Goal: Transaction & Acquisition: Subscribe to service/newsletter

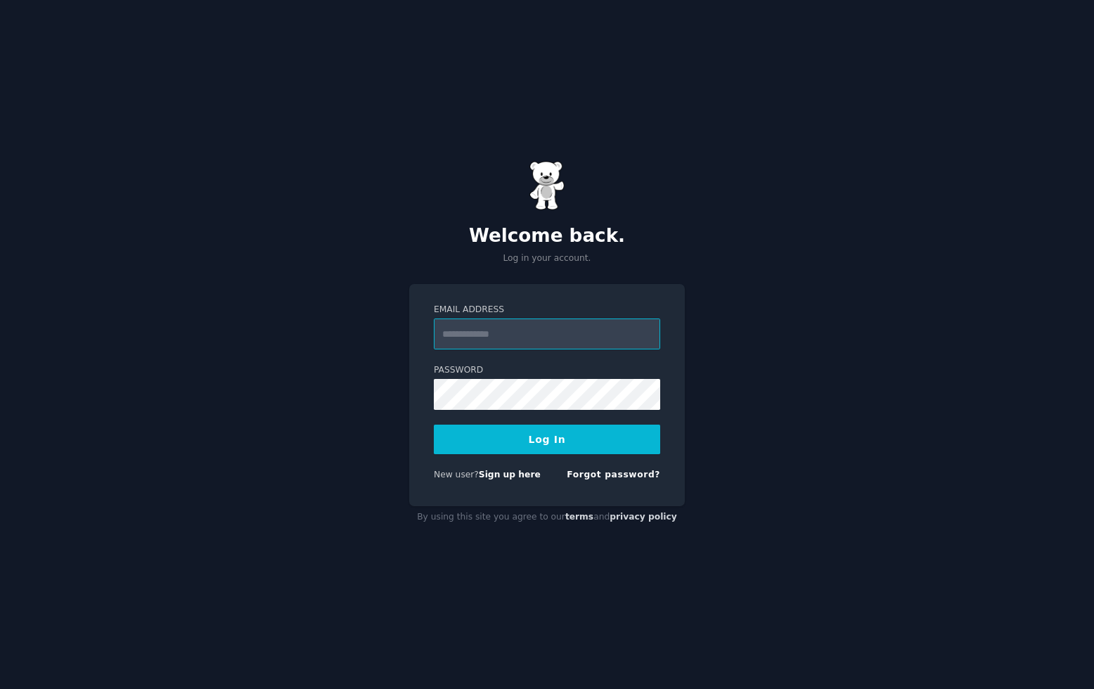
type input "**********"
click at [547, 439] on button "Log In" at bounding box center [547, 439] width 226 height 30
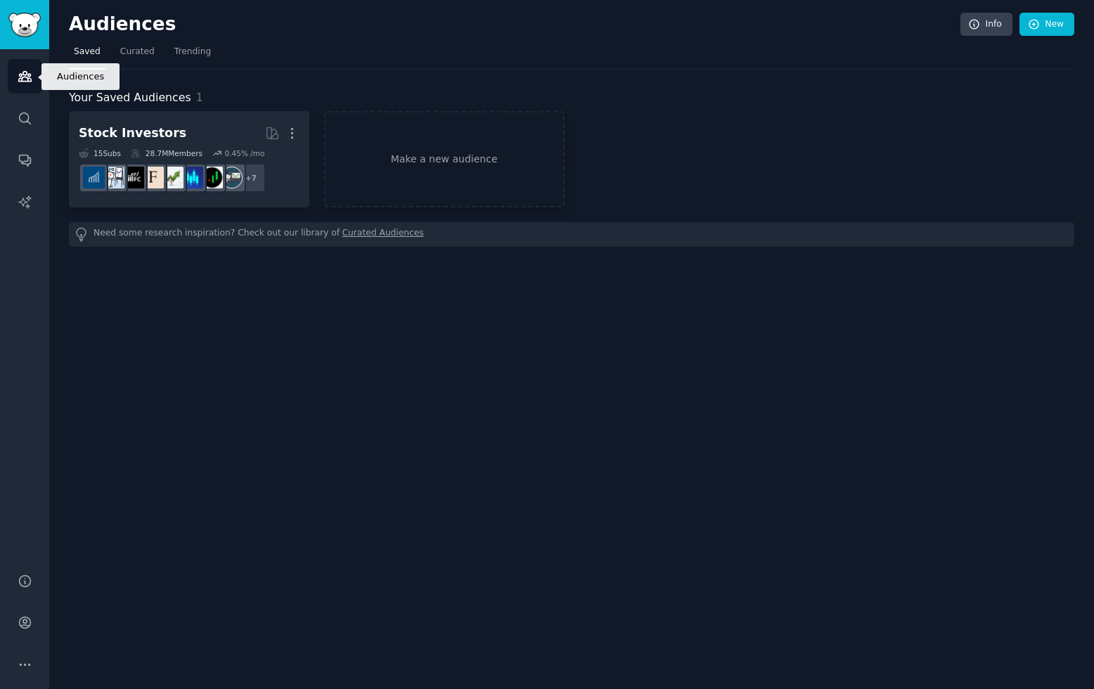
click at [24, 70] on icon "Sidebar" at bounding box center [25, 76] width 15 height 15
click at [25, 24] on img "Sidebar" at bounding box center [24, 25] width 32 height 25
click at [27, 25] on img "Sidebar" at bounding box center [24, 25] width 32 height 25
click at [25, 117] on icon "Sidebar" at bounding box center [25, 118] width 15 height 15
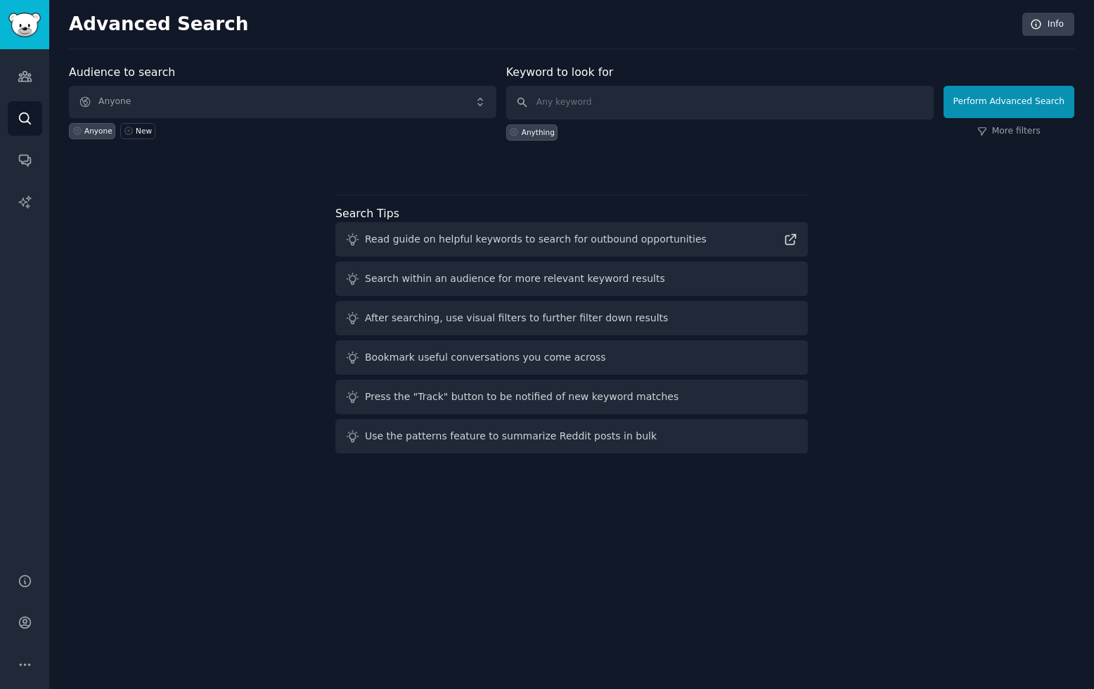
click at [138, 98] on span "Anyone" at bounding box center [282, 102] width 427 height 32
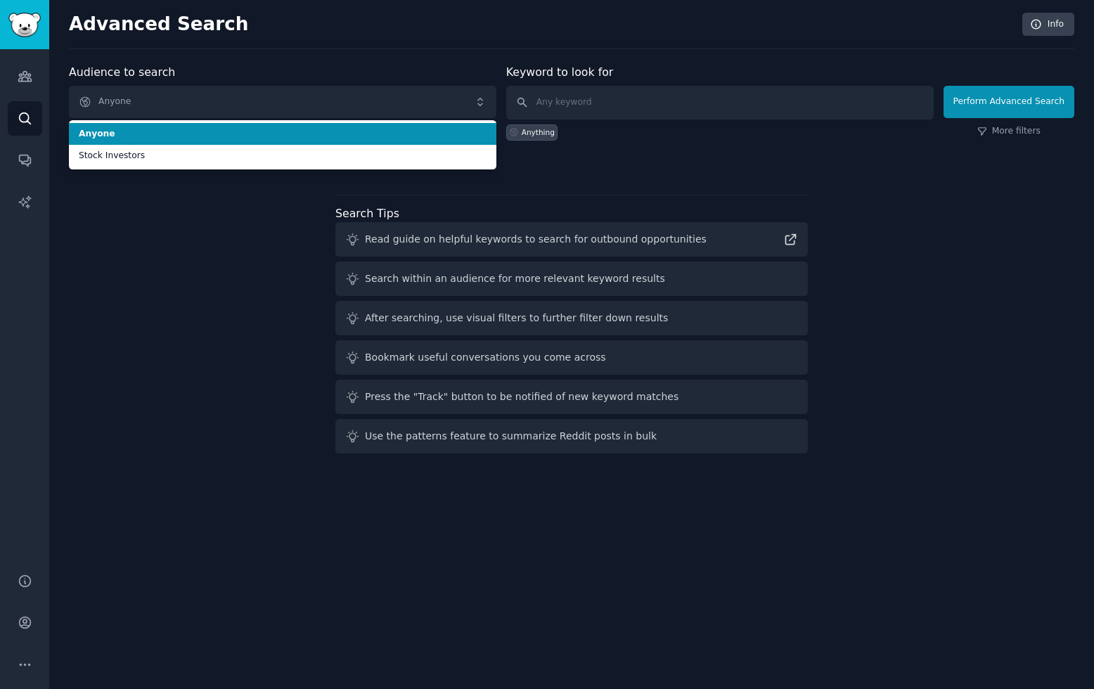
click at [138, 98] on span "Anyone" at bounding box center [282, 102] width 427 height 32
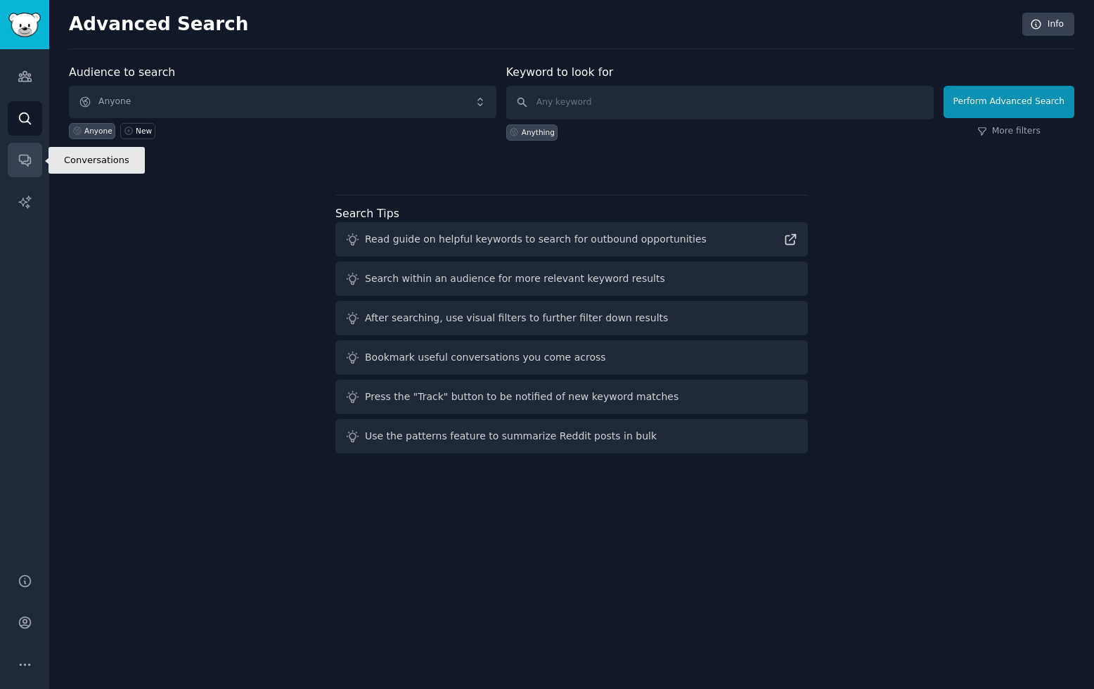
click at [20, 162] on icon "Sidebar" at bounding box center [25, 160] width 15 height 15
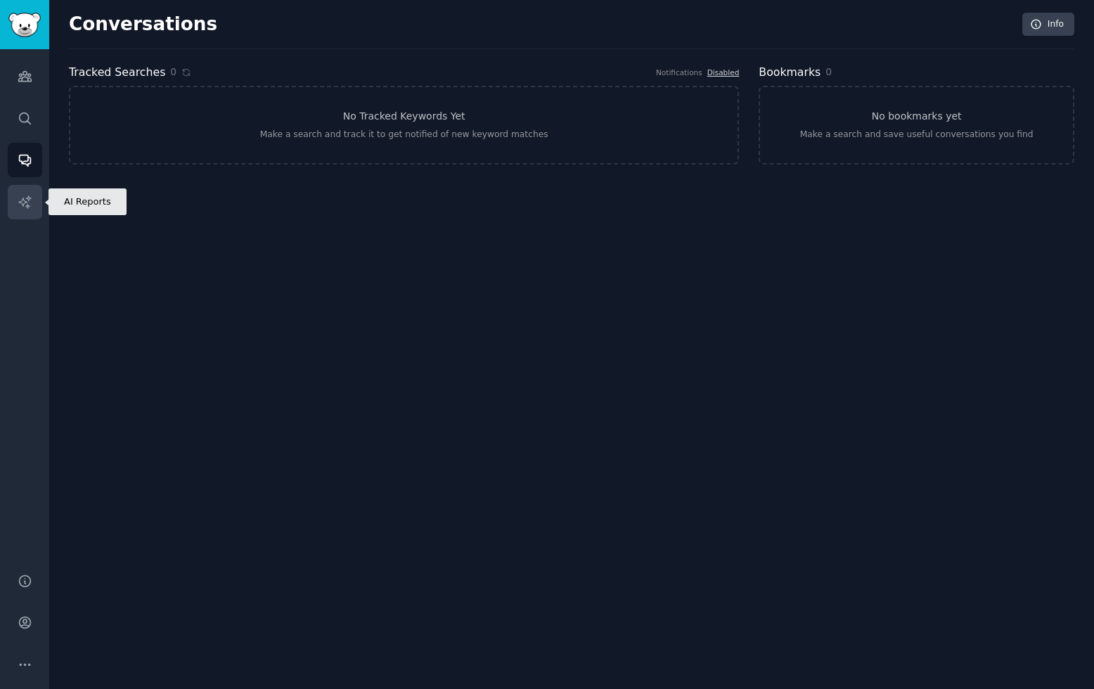
click at [28, 198] on icon "Sidebar" at bounding box center [25, 202] width 15 height 15
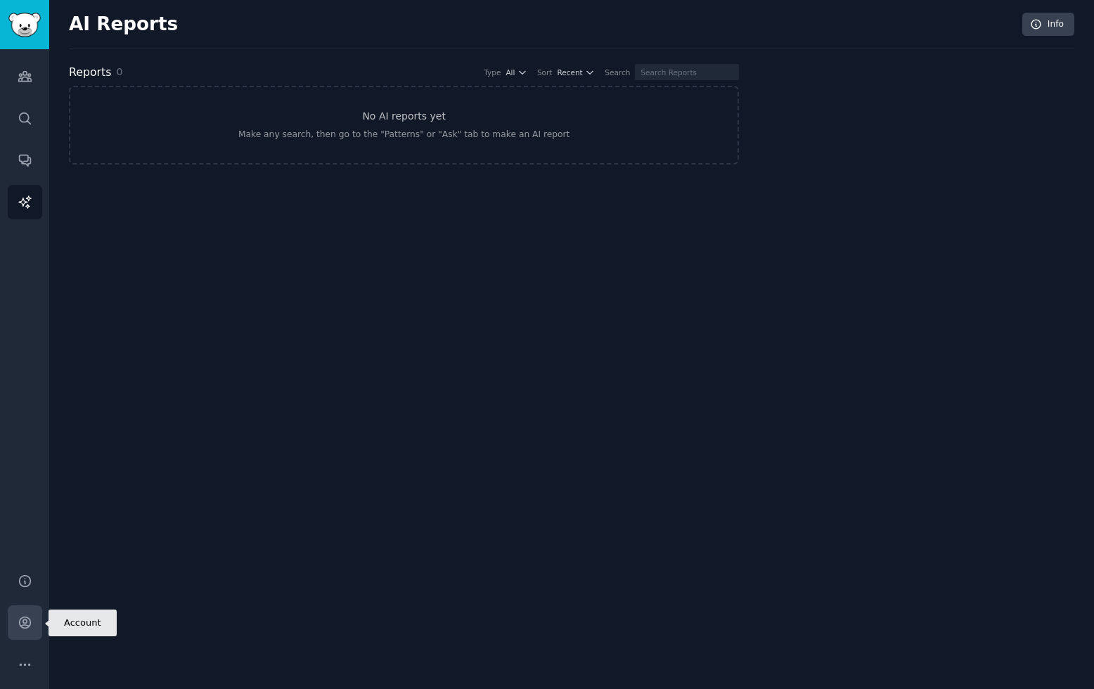
click at [29, 635] on link "Account" at bounding box center [25, 622] width 34 height 34
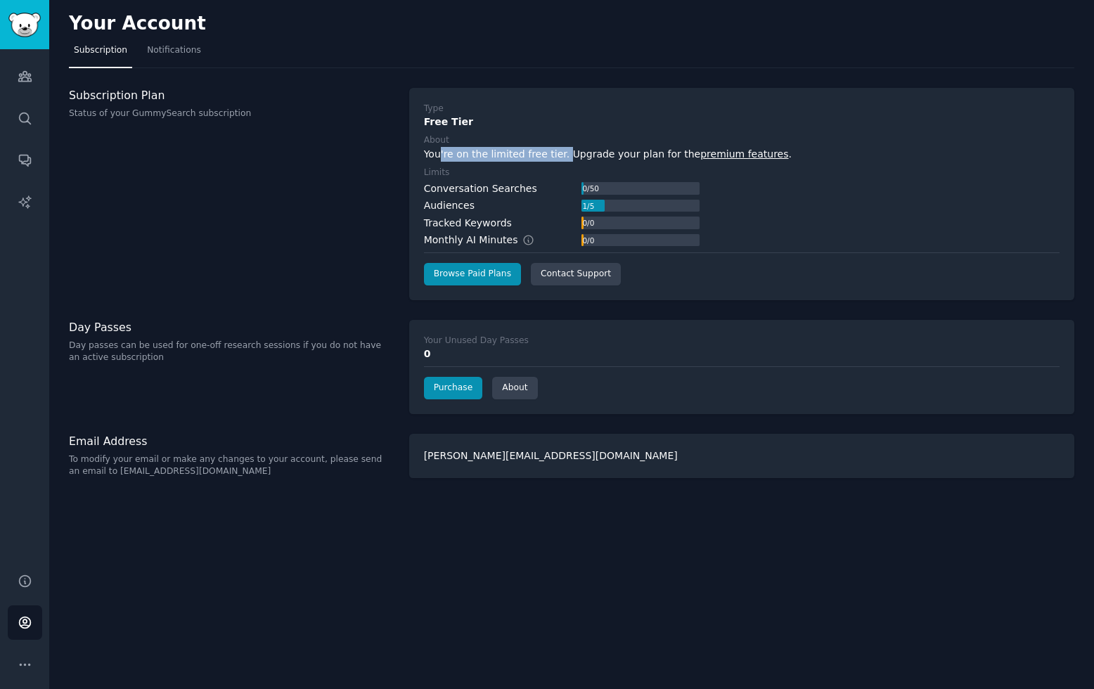
drag, startPoint x: 440, startPoint y: 151, endPoint x: 561, endPoint y: 151, distance: 120.9
click at [562, 152] on div "You're on the limited free tier. Upgrade your plan for the premium features ." at bounding box center [741, 154] width 635 height 15
click at [582, 153] on div "You're on the limited free tier. Upgrade your plan for the premium features ." at bounding box center [741, 154] width 635 height 15
drag, startPoint x: 428, startPoint y: 186, endPoint x: 504, endPoint y: 186, distance: 75.9
click at [504, 186] on div "Conversation Searches" at bounding box center [480, 188] width 113 height 15
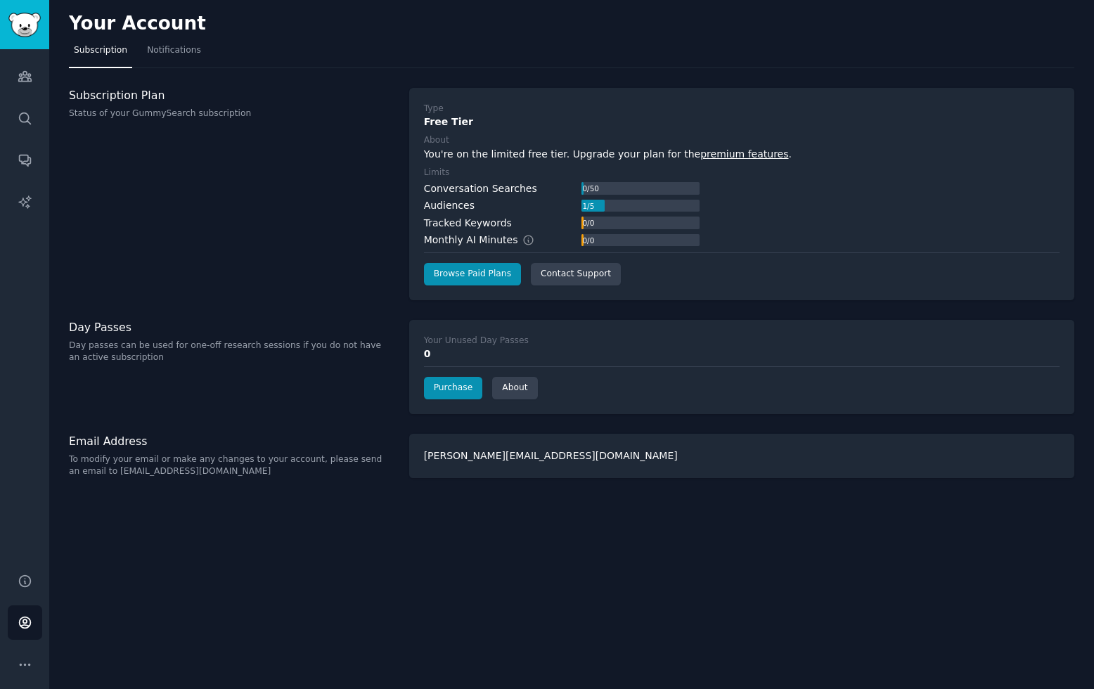
click at [453, 209] on div "Audiences" at bounding box center [449, 205] width 51 height 15
click at [244, 195] on div "Subscription Plan Status of your GummySearch subscription" at bounding box center [231, 194] width 325 height 212
click at [744, 153] on link "premium features" at bounding box center [744, 153] width 88 height 11
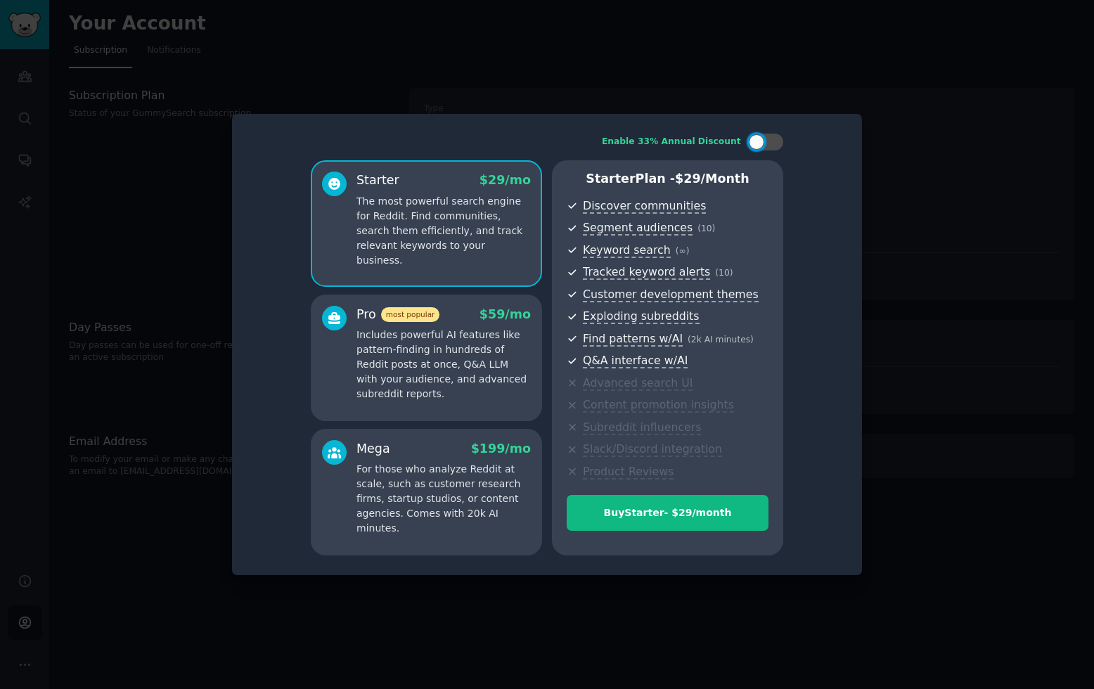
click at [856, 64] on div at bounding box center [547, 344] width 1094 height 689
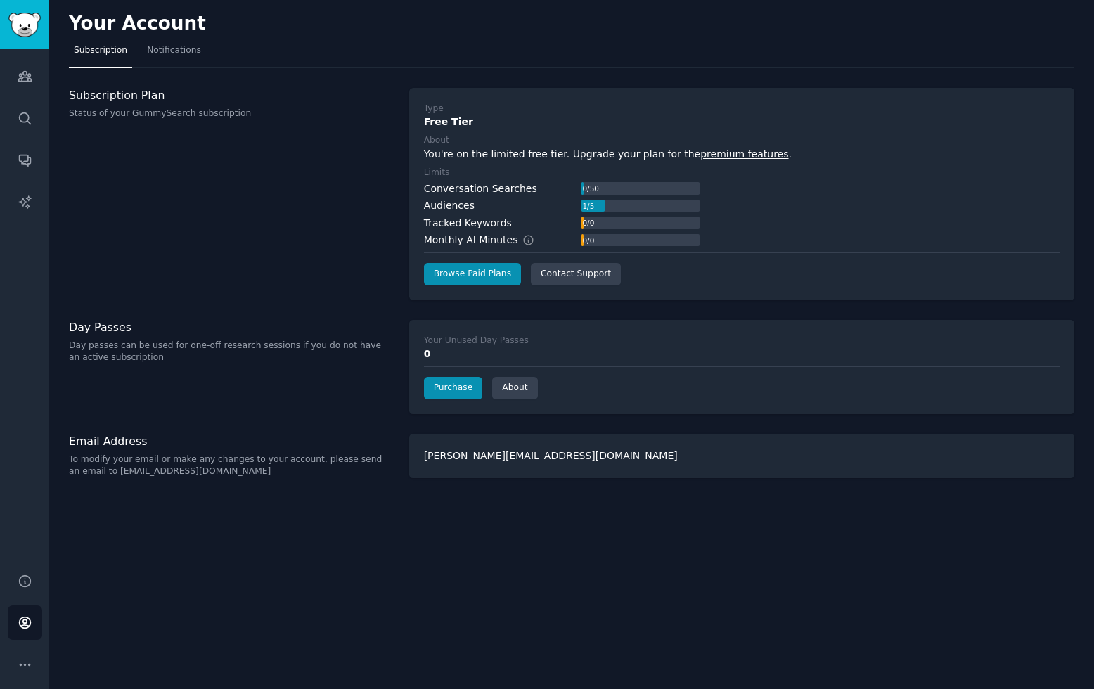
click at [22, 28] on img "Sidebar" at bounding box center [24, 25] width 32 height 25
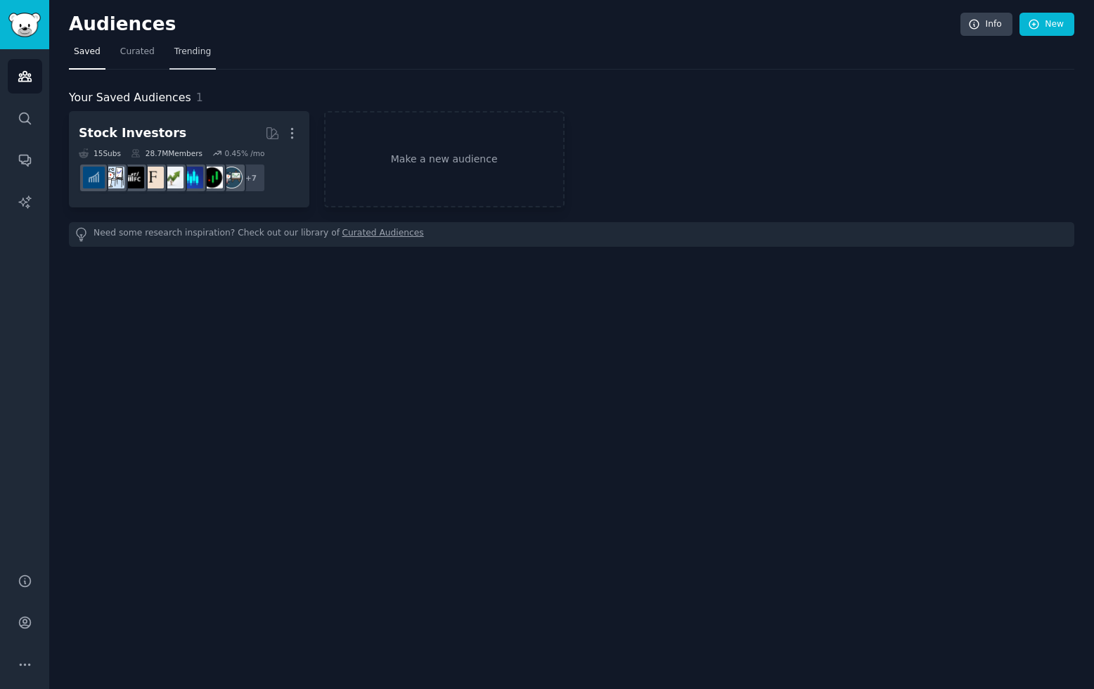
click at [194, 54] on span "Trending" at bounding box center [192, 52] width 37 height 13
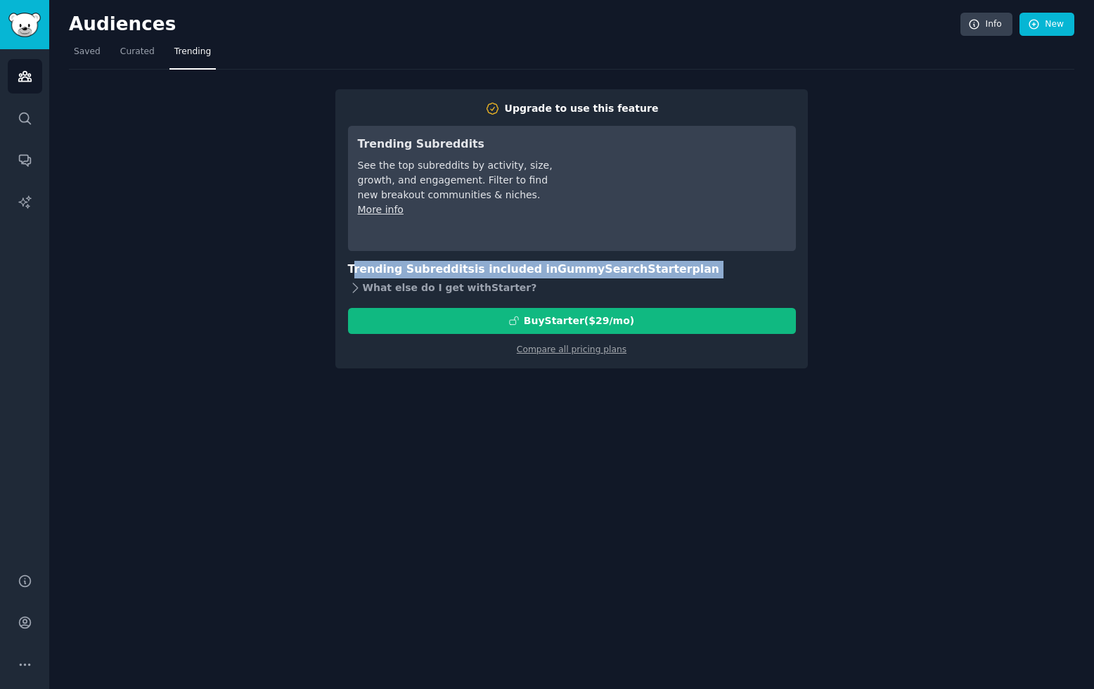
drag, startPoint x: 354, startPoint y: 271, endPoint x: 518, endPoint y: 278, distance: 163.9
click at [519, 278] on div "Trending Subreddits is included in GummySearch Starter plan What else do I get …" at bounding box center [572, 279] width 448 height 37
click at [383, 401] on div "Audiences Info New Saved Curated Trending Upgrade to use this feature Trending …" at bounding box center [571, 344] width 1044 height 689
drag, startPoint x: 351, startPoint y: 271, endPoint x: 661, endPoint y: 294, distance: 310.8
click at [661, 294] on div "Trending Subreddits is included in GummySearch Starter plan What else do I get …" at bounding box center [572, 279] width 448 height 37
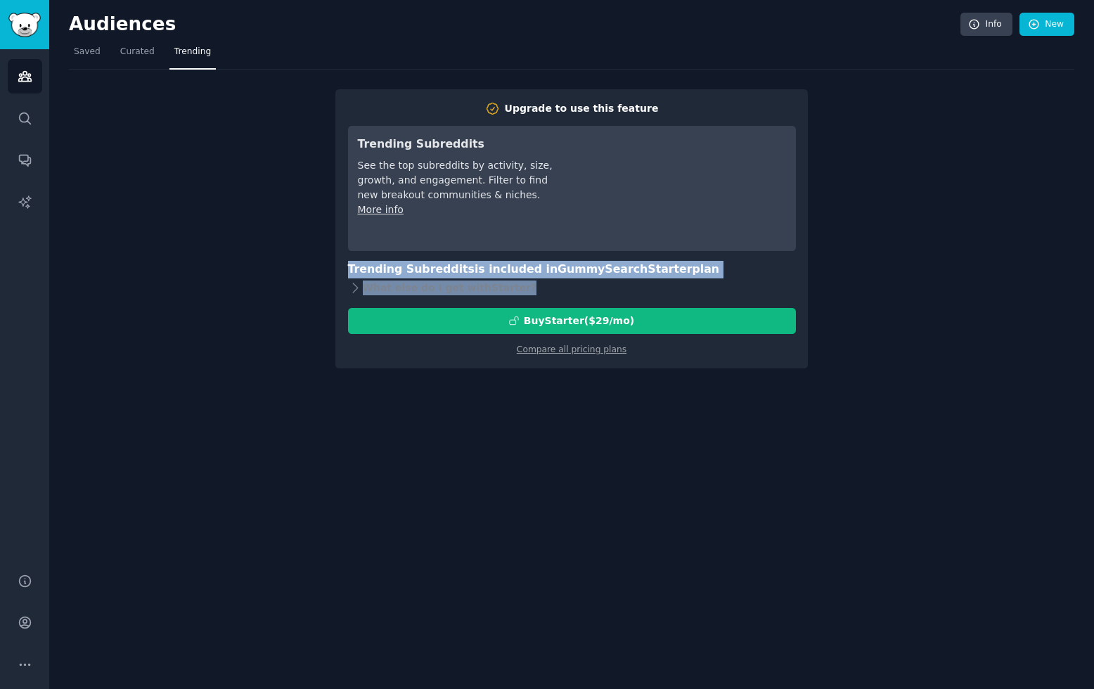
click at [378, 436] on div "Audiences Info New Saved Curated Trending Upgrade to use this feature Trending …" at bounding box center [571, 344] width 1044 height 689
